Goal: Check status: Check status

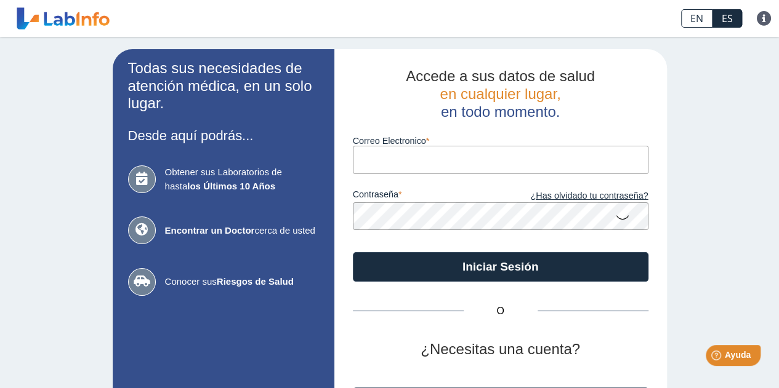
click at [396, 167] on input "Correo Electronico" at bounding box center [501, 160] width 296 height 28
type input "[EMAIL_ADDRESS][DOMAIN_NAME]"
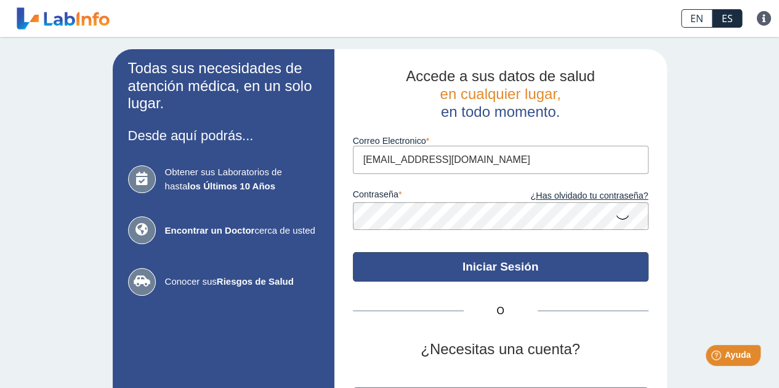
click at [533, 268] on button "Iniciar Sesión" at bounding box center [501, 267] width 296 height 30
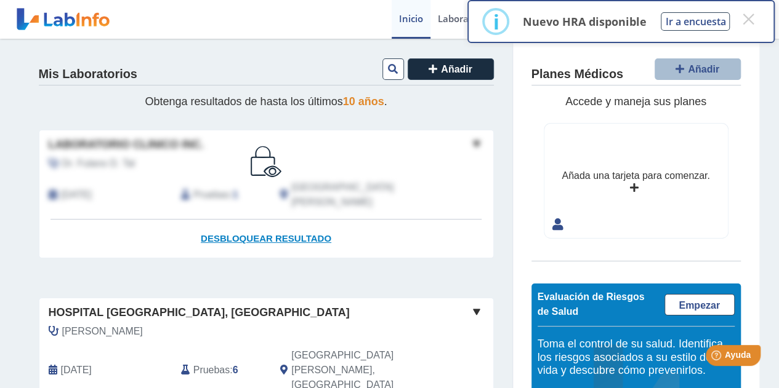
click at [310, 233] on span "Desbloquear resultado" at bounding box center [266, 238] width 131 height 10
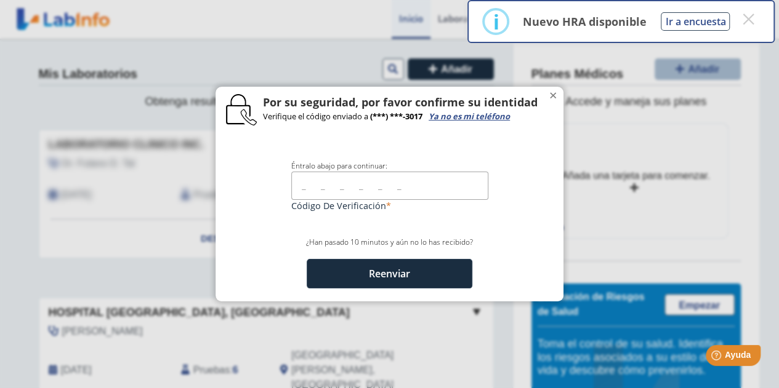
click at [310, 185] on input "text" at bounding box center [389, 186] width 197 height 28
type input "200526"
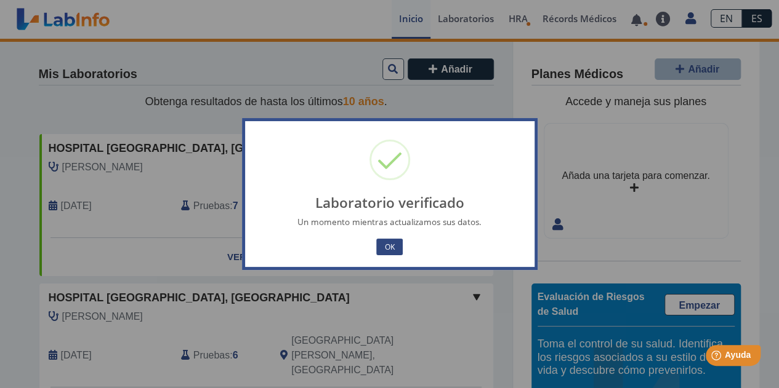
click at [398, 246] on button "OK" at bounding box center [389, 247] width 26 height 17
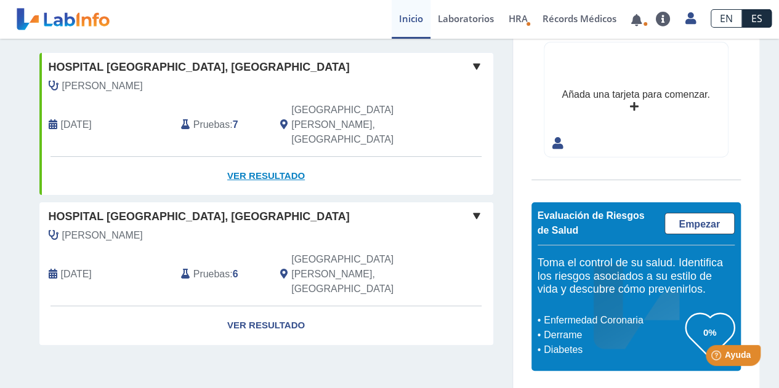
scroll to position [81, 0]
click at [268, 307] on link "Ver Resultado" at bounding box center [266, 326] width 454 height 39
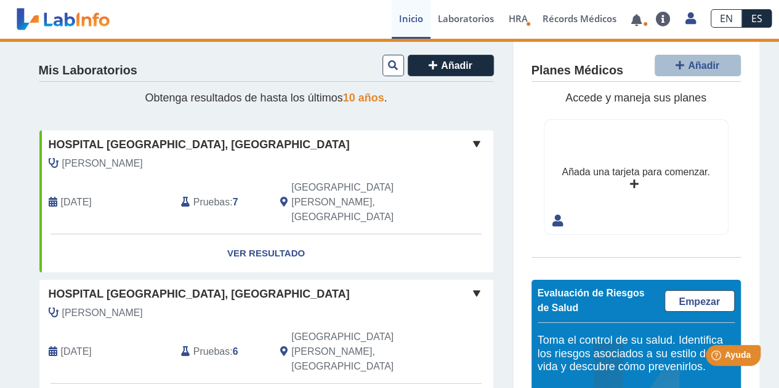
scroll to position [0, 0]
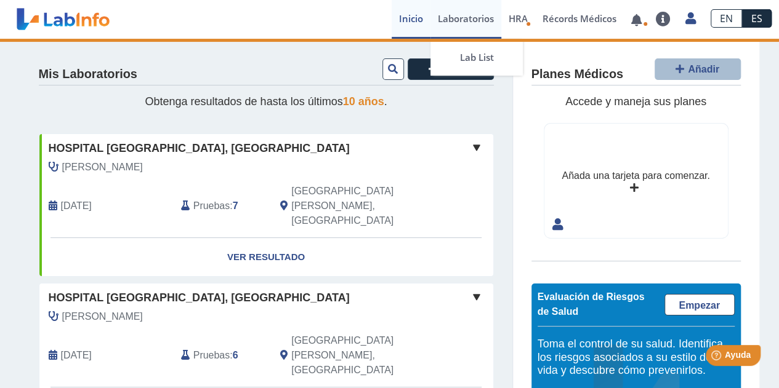
click at [473, 17] on link "Laboratorios" at bounding box center [465, 19] width 71 height 39
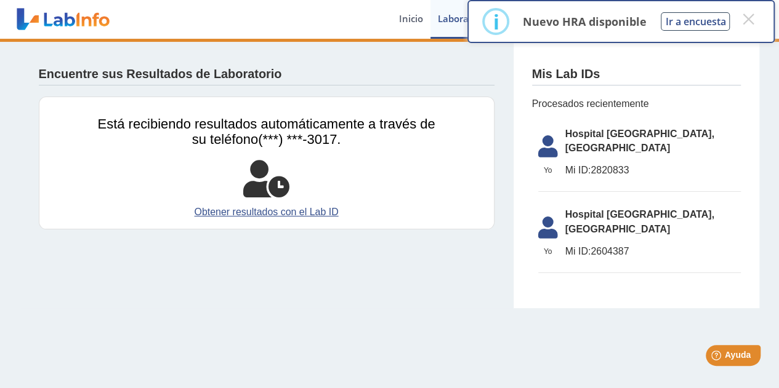
click at [607, 163] on span "Mi ID: 2820833" at bounding box center [652, 170] width 175 height 15
click at [542, 135] on icon at bounding box center [548, 150] width 34 height 30
click at [583, 134] on span "Hospital [GEOGRAPHIC_DATA], [GEOGRAPHIC_DATA]" at bounding box center [652, 142] width 175 height 30
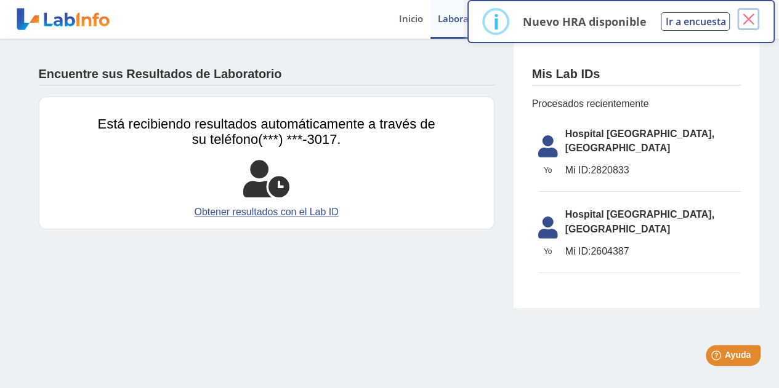
click at [746, 12] on button "×" at bounding box center [748, 19] width 22 height 22
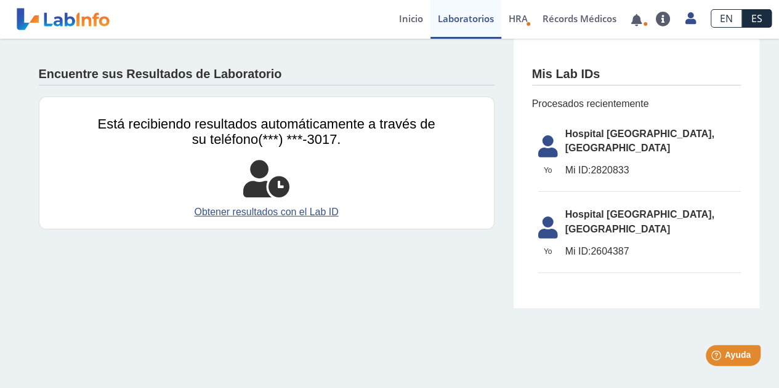
click at [618, 163] on span "Mi ID: 2820833" at bounding box center [652, 170] width 175 height 15
click at [629, 207] on span "Hospital [GEOGRAPHIC_DATA], [GEOGRAPHIC_DATA]" at bounding box center [652, 222] width 175 height 30
click at [412, 17] on link "Inicio" at bounding box center [411, 19] width 39 height 39
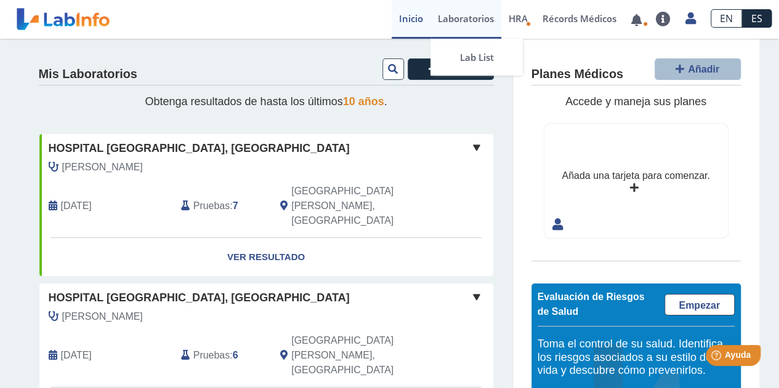
click at [461, 17] on link "Laboratorios" at bounding box center [465, 19] width 71 height 39
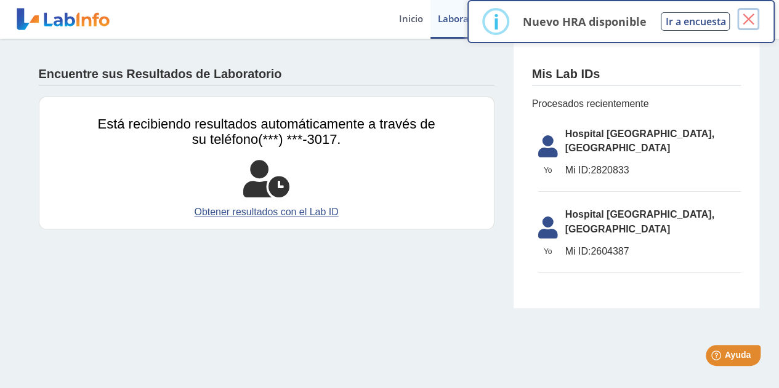
click at [743, 13] on button "×" at bounding box center [748, 19] width 22 height 22
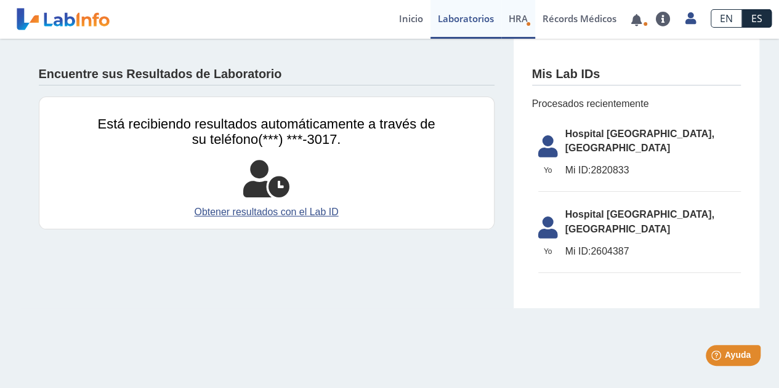
click at [522, 21] on span "HRA" at bounding box center [518, 18] width 19 height 12
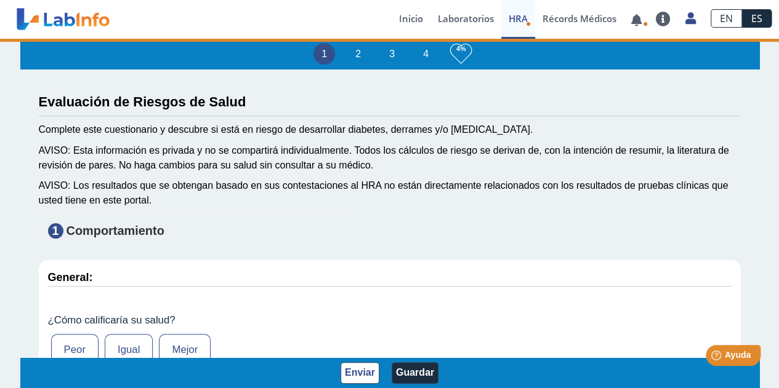
type input "[PERSON_NAME]"
type input "[DATE]"
select select
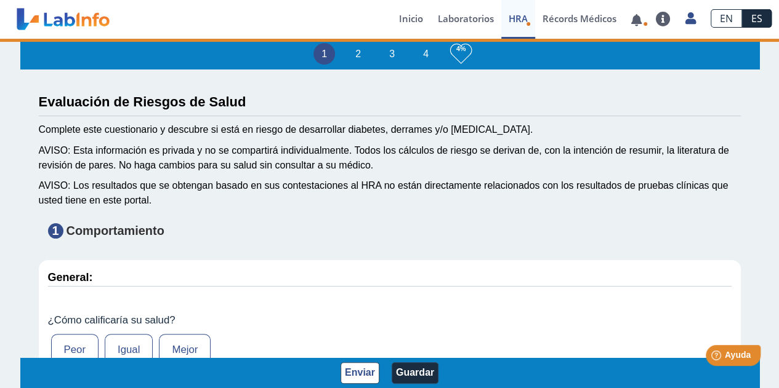
select select
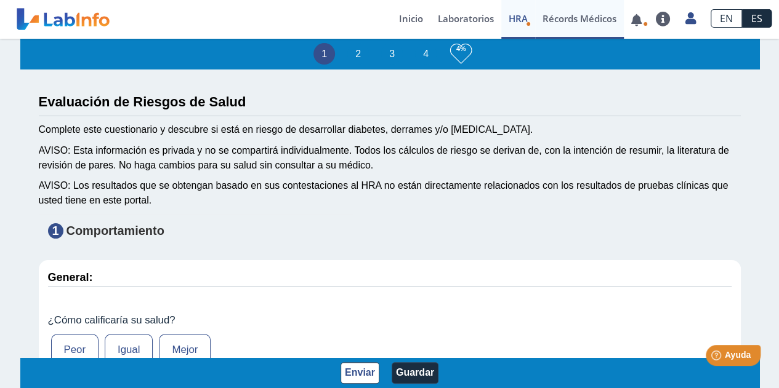
click at [553, 17] on link "Récords Médicos" at bounding box center [579, 19] width 89 height 39
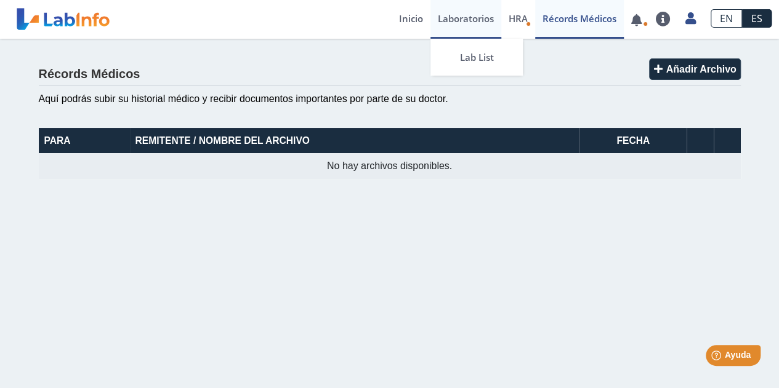
click at [453, 20] on link "Laboratorios" at bounding box center [465, 19] width 71 height 39
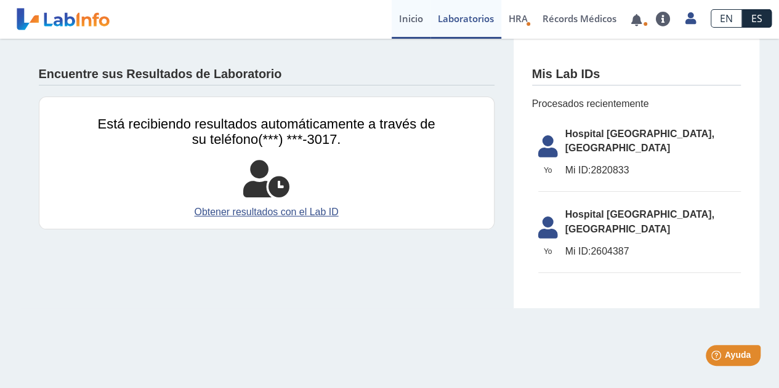
click at [416, 15] on link "Inicio" at bounding box center [411, 19] width 39 height 39
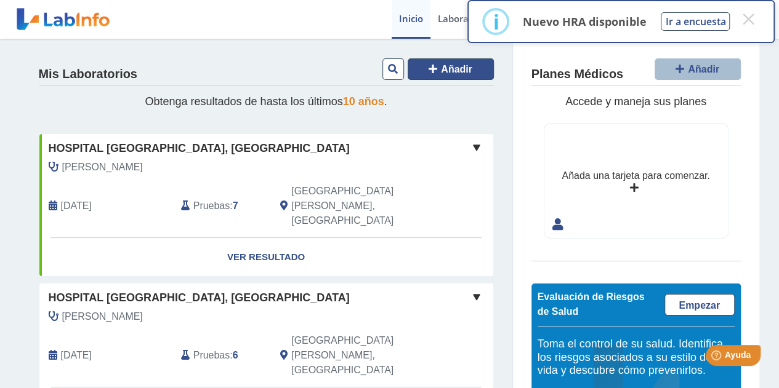
click at [445, 68] on span "Añadir" at bounding box center [456, 69] width 31 height 10
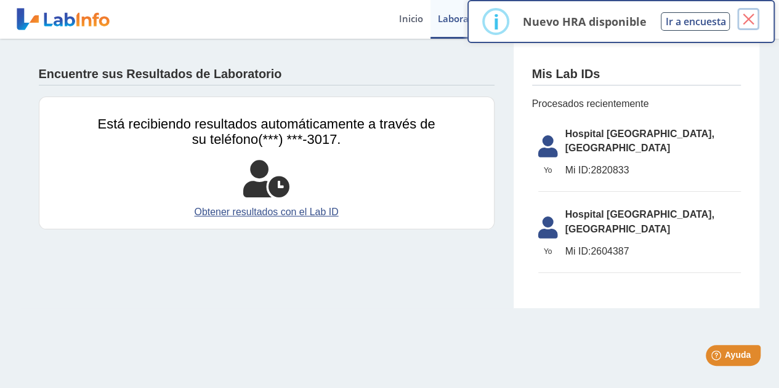
click at [745, 23] on button "×" at bounding box center [748, 19] width 22 height 22
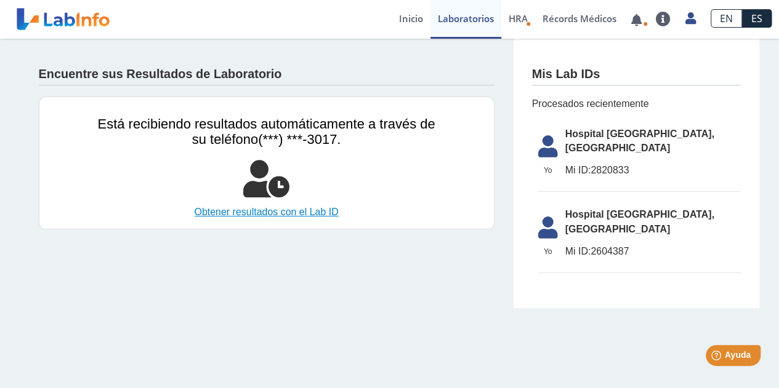
click at [315, 215] on link "Obtener resultados con el Lab ID" at bounding box center [266, 212] width 337 height 15
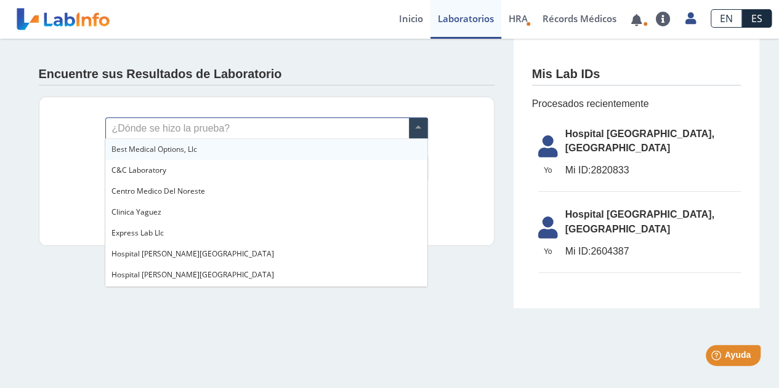
click at [233, 132] on input "text" at bounding box center [266, 128] width 321 height 21
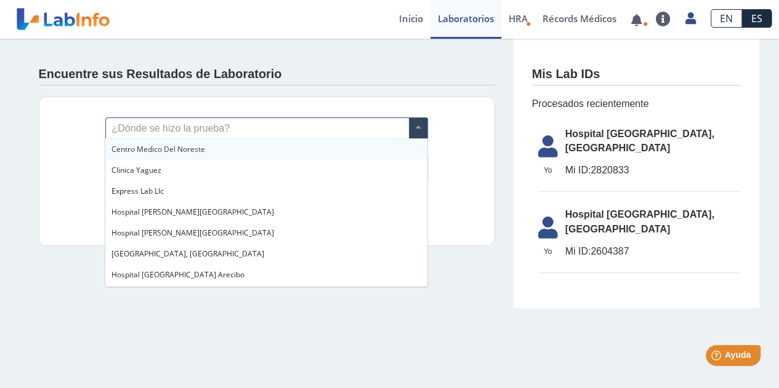
scroll to position [123, 0]
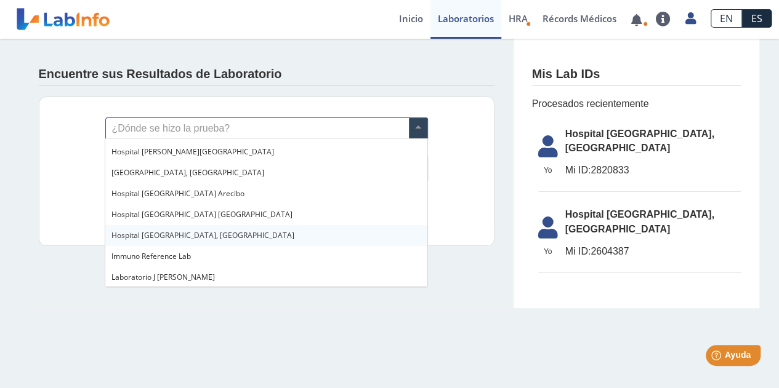
click at [182, 230] on span "Hospital [GEOGRAPHIC_DATA], [GEOGRAPHIC_DATA]" at bounding box center [202, 235] width 183 height 10
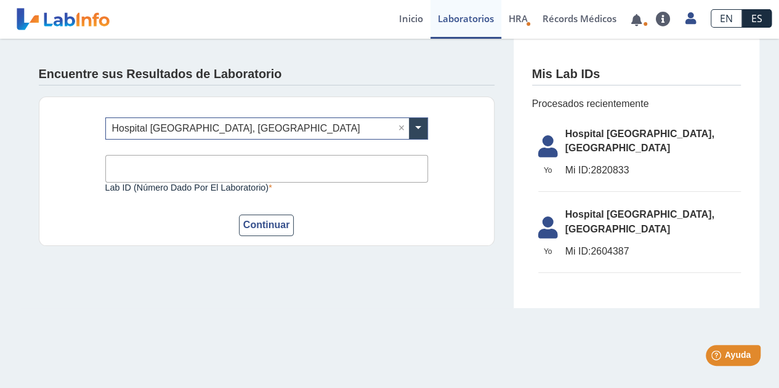
click at [163, 173] on input "Lab ID (número dado por el laboratorio)" at bounding box center [266, 169] width 323 height 28
click at [381, 222] on div "Continuar" at bounding box center [266, 226] width 323 height 22
click at [273, 226] on button "Continuar" at bounding box center [266, 226] width 55 height 22
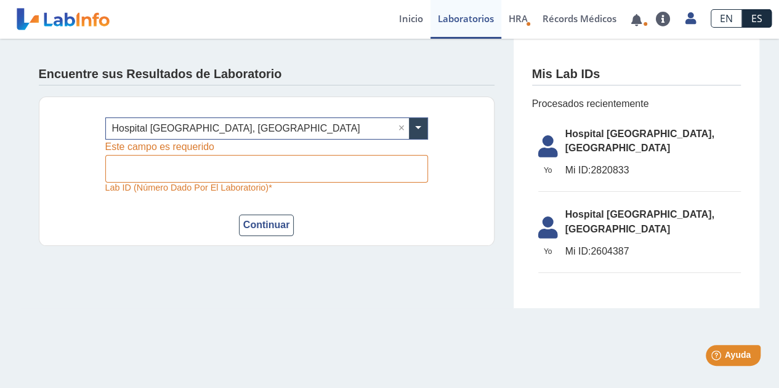
click at [382, 204] on form "¿Dónde se hizo la prueba? × Hospital [GEOGRAPHIC_DATA], Santurce × Lab ID (núme…" at bounding box center [266, 177] width 323 height 119
click at [416, 20] on link "Inicio" at bounding box center [411, 19] width 39 height 39
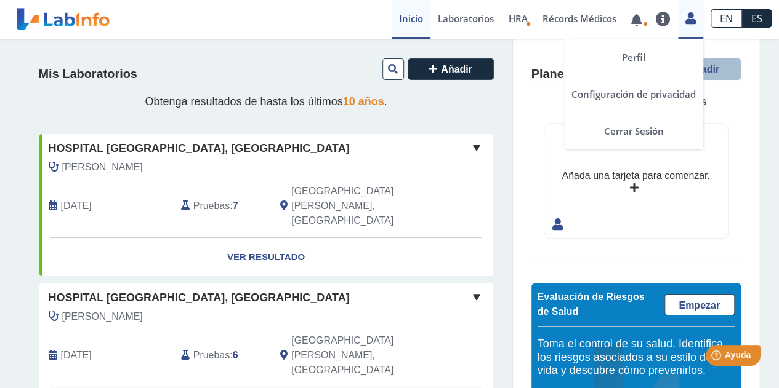
click at [690, 18] on icon at bounding box center [690, 18] width 10 height 9
click at [649, 127] on link "Cerrar Sesión" at bounding box center [633, 131] width 139 height 37
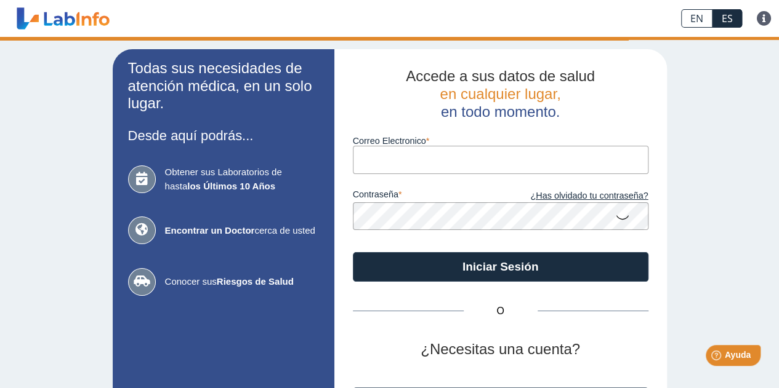
type input "[EMAIL_ADDRESS][DOMAIN_NAME]"
